Goal: Communication & Community: Answer question/provide support

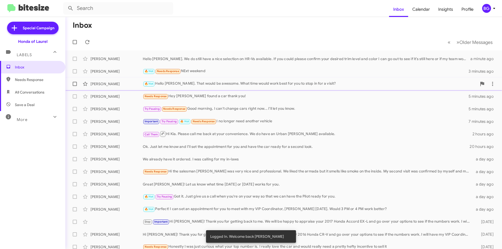
click at [191, 86] on div "🔥 Hot Hello [PERSON_NAME]. That would be awesome. What time would work best for…" at bounding box center [310, 84] width 334 height 6
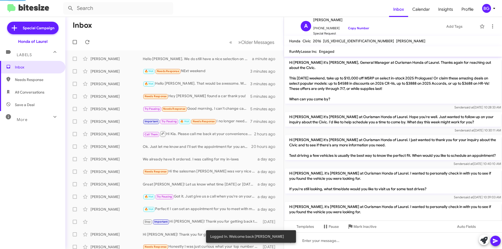
scroll to position [238, 0]
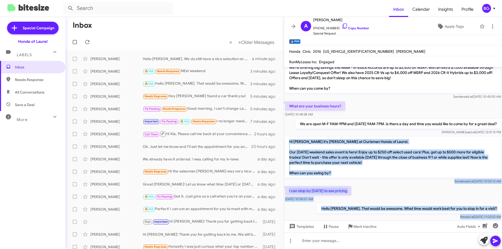
drag, startPoint x: 377, startPoint y: 216, endPoint x: 289, endPoint y: 133, distance: 121.3
click at [289, 133] on cdk-virtual-scroll-viewport "Hi [PERSON_NAME] it's [PERSON_NAME], General Manager at Ourisman Honda of Laure…" at bounding box center [393, 143] width 218 height 153
copy div "Hi [PERSON_NAME] it's [PERSON_NAME] at Ourisman Honda of Laurel. Our [DATE] wee…"
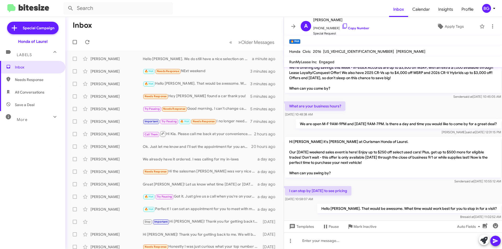
click at [357, 78] on p "Hi [PERSON_NAME], it’s [PERSON_NAME], General Manager at Ourisman Honda of Laur…" at bounding box center [393, 70] width 216 height 46
click at [176, 59] on div "Hello [PERSON_NAME]. We do still have a nice selection on HR-Vs available. If y…" at bounding box center [201, 58] width 116 height 5
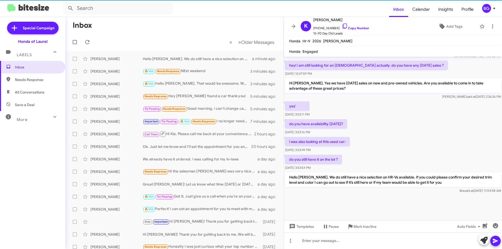
scroll to position [458, 0]
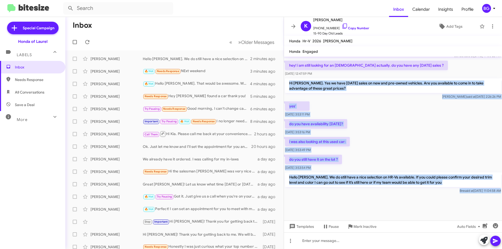
drag, startPoint x: 365, startPoint y: 193, endPoint x: 285, endPoint y: 82, distance: 136.6
click at [285, 82] on cdk-virtual-scroll-viewport "Hi [PERSON_NAME], it's [PERSON_NAME] at Ourisman Honda of Laurel. I wanted to p…" at bounding box center [393, 139] width 218 height 164
click at [379, 204] on div at bounding box center [393, 207] width 218 height 26
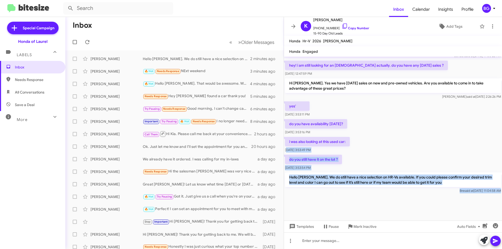
drag, startPoint x: 391, startPoint y: 214, endPoint x: 285, endPoint y: 149, distance: 124.6
click at [285, 149] on cdk-virtual-scroll-viewport "Hi [PERSON_NAME], it's [PERSON_NAME] at Ourisman Honda of Laurel. I wanted to p…" at bounding box center [393, 139] width 218 height 164
copy div "[DATE] 3:53:49 PM do you still have it on the lot ? [DATE] 3:53:54 PM Hello [PE…"
